Goal: Navigation & Orientation: Go to known website

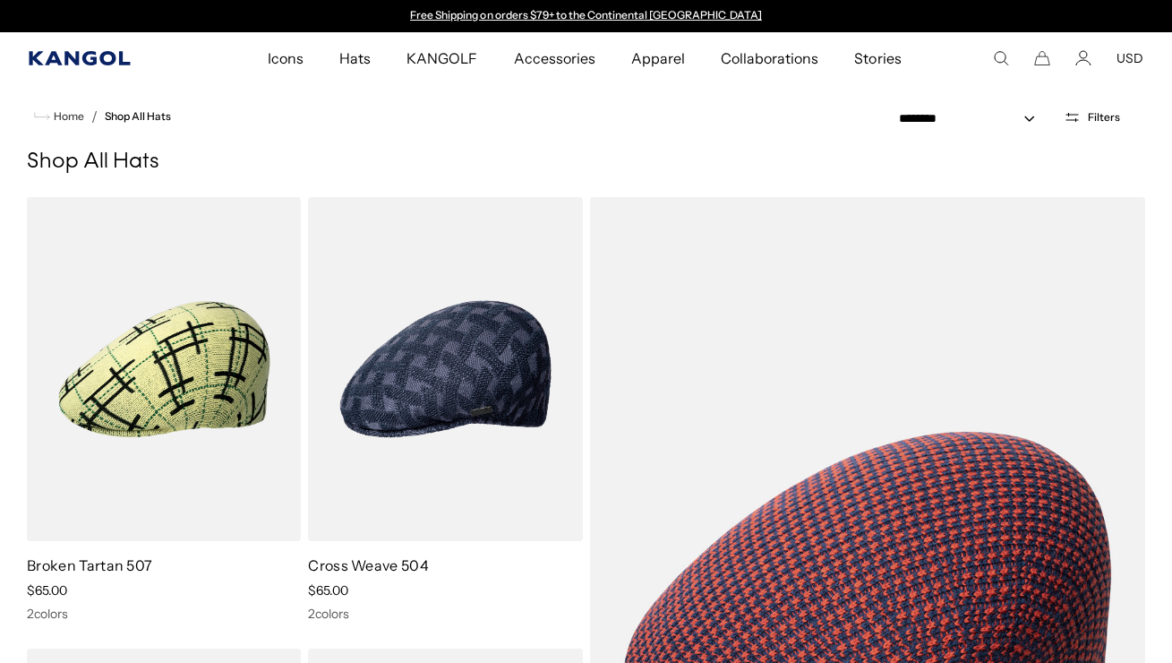
click at [41, 58] on icon "Kangol" at bounding box center [80, 58] width 103 height 14
